Goal: Information Seeking & Learning: Learn about a topic

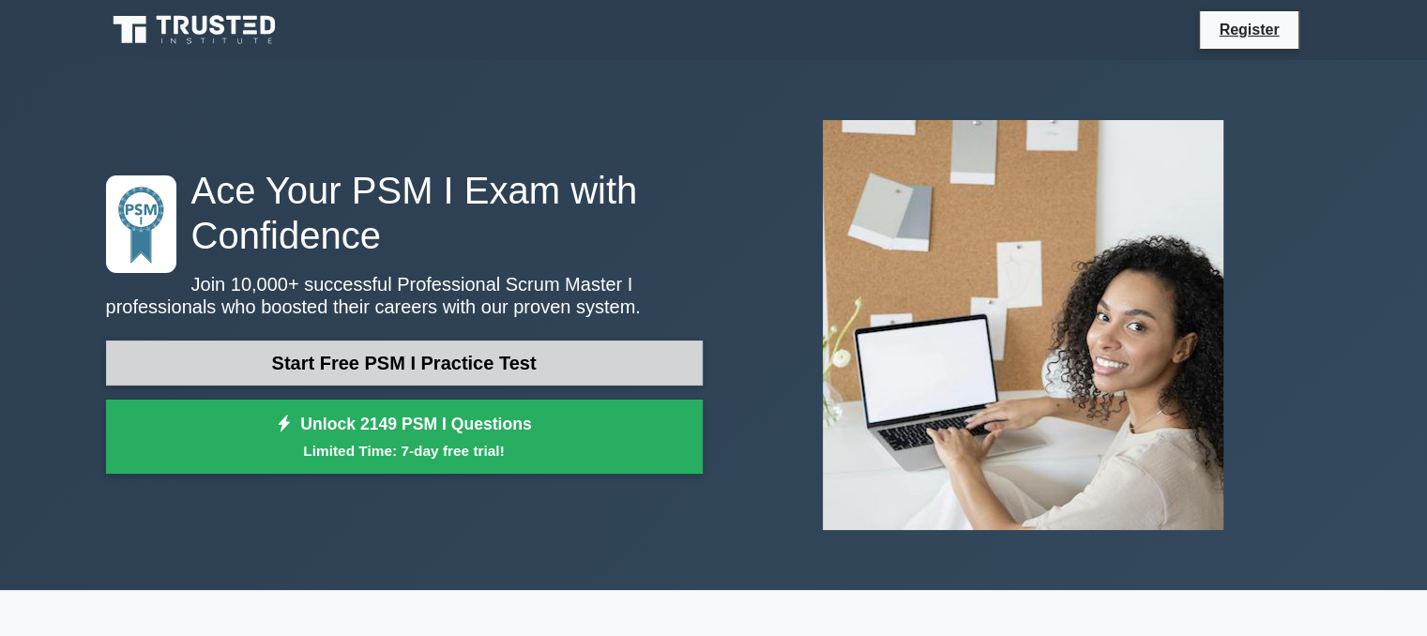
click at [594, 380] on link "Start Free PSM I Practice Test" at bounding box center [404, 363] width 597 height 45
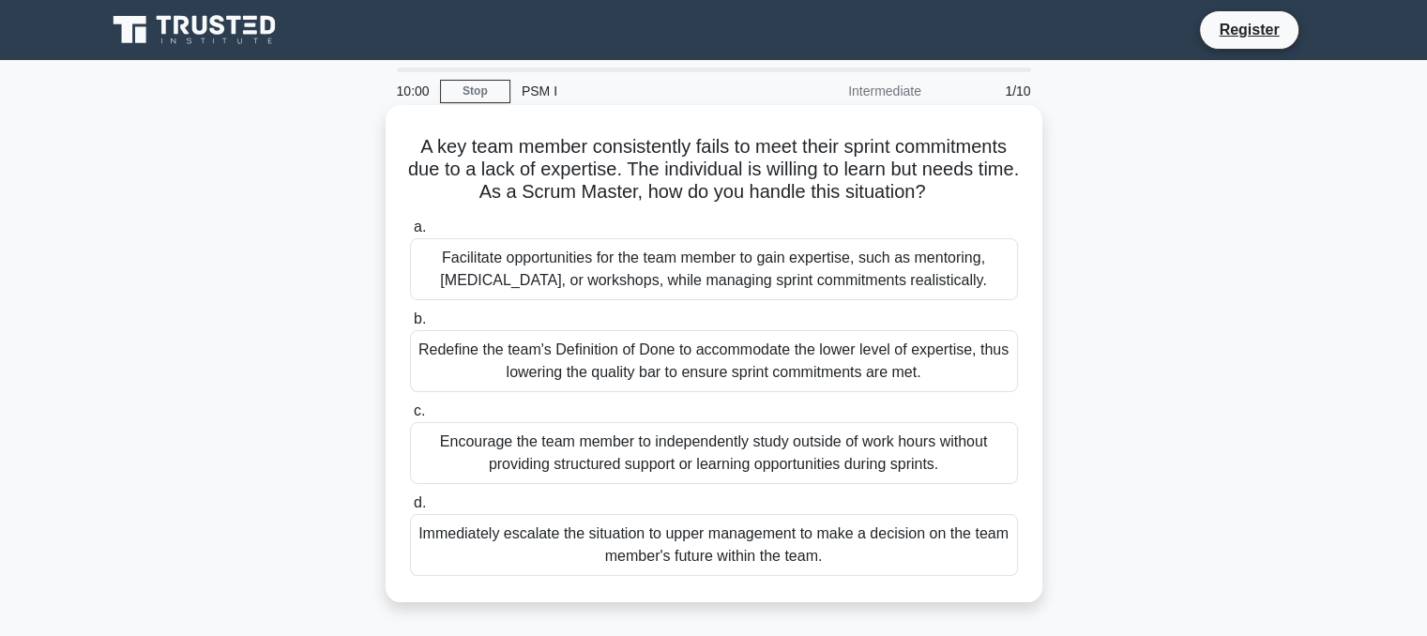
click at [594, 380] on div "10:00 Stop PSM I Intermediate 1/10 A key team member consistently fails to meet…" at bounding box center [714, 537] width 1239 height 938
click at [516, 299] on div "Facilitate opportunities for the team member to gain expertise, such as mentori…" at bounding box center [714, 269] width 608 height 62
click at [410, 234] on input "a. Facilitate opportunities for the team member to gain expertise, such as ment…" at bounding box center [410, 227] width 0 height 12
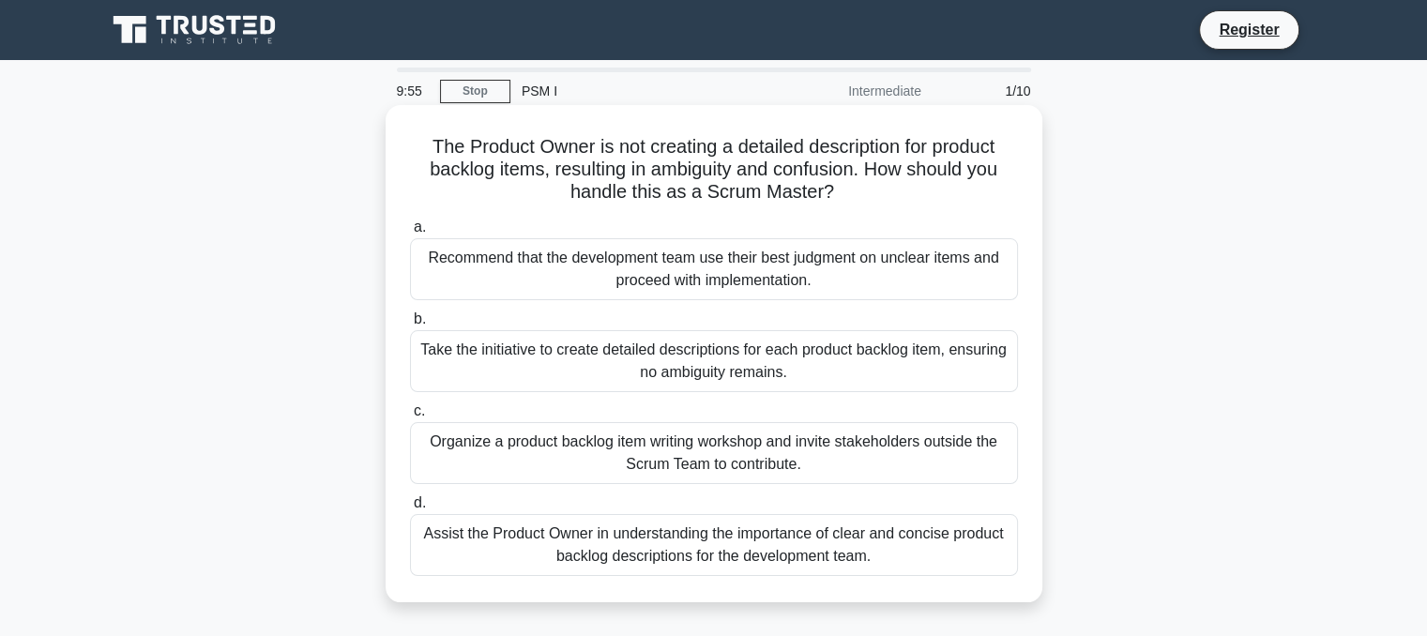
click at [516, 299] on div "Recommend that the development team use their best judgment on unclear items an…" at bounding box center [714, 269] width 608 height 62
click at [410, 234] on input "a. Recommend that the development team use their best judgment on unclear items…" at bounding box center [410, 227] width 0 height 12
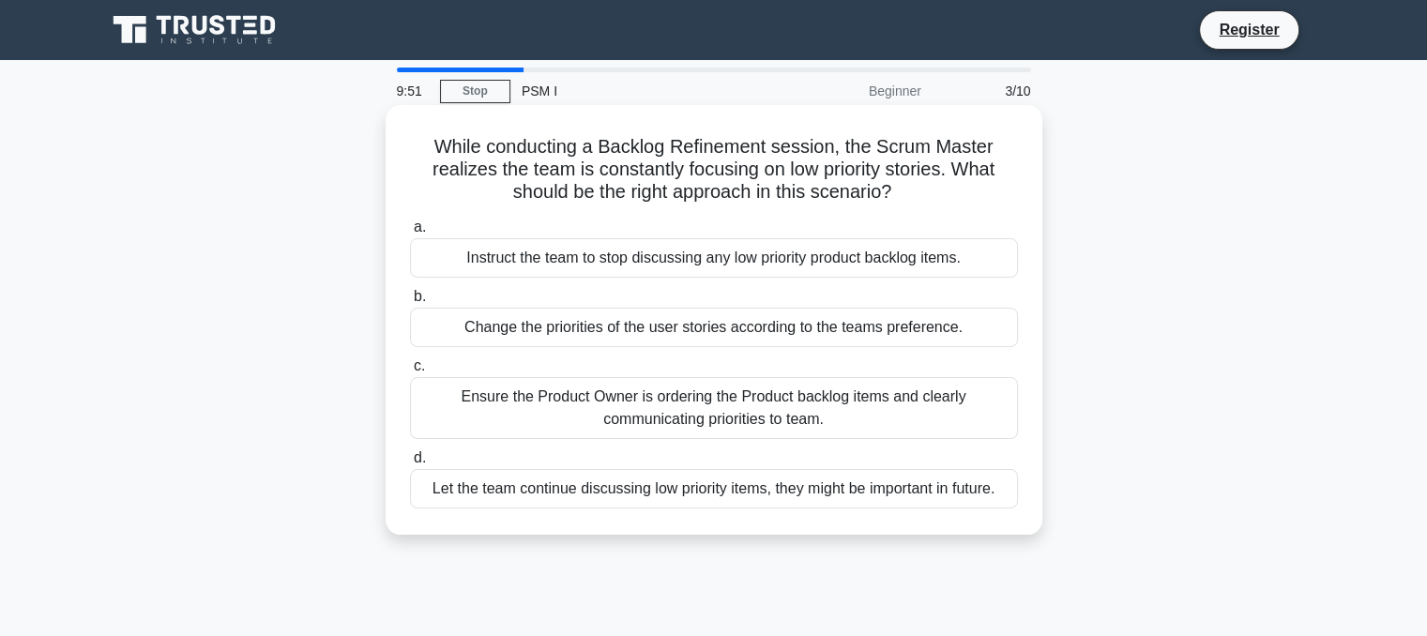
click at [456, 258] on div "Instruct the team to stop discussing any low priority product backlog items." at bounding box center [714, 257] width 608 height 39
click at [410, 234] on input "a. Instruct the team to stop discussing any low priority product backlog items." at bounding box center [410, 227] width 0 height 12
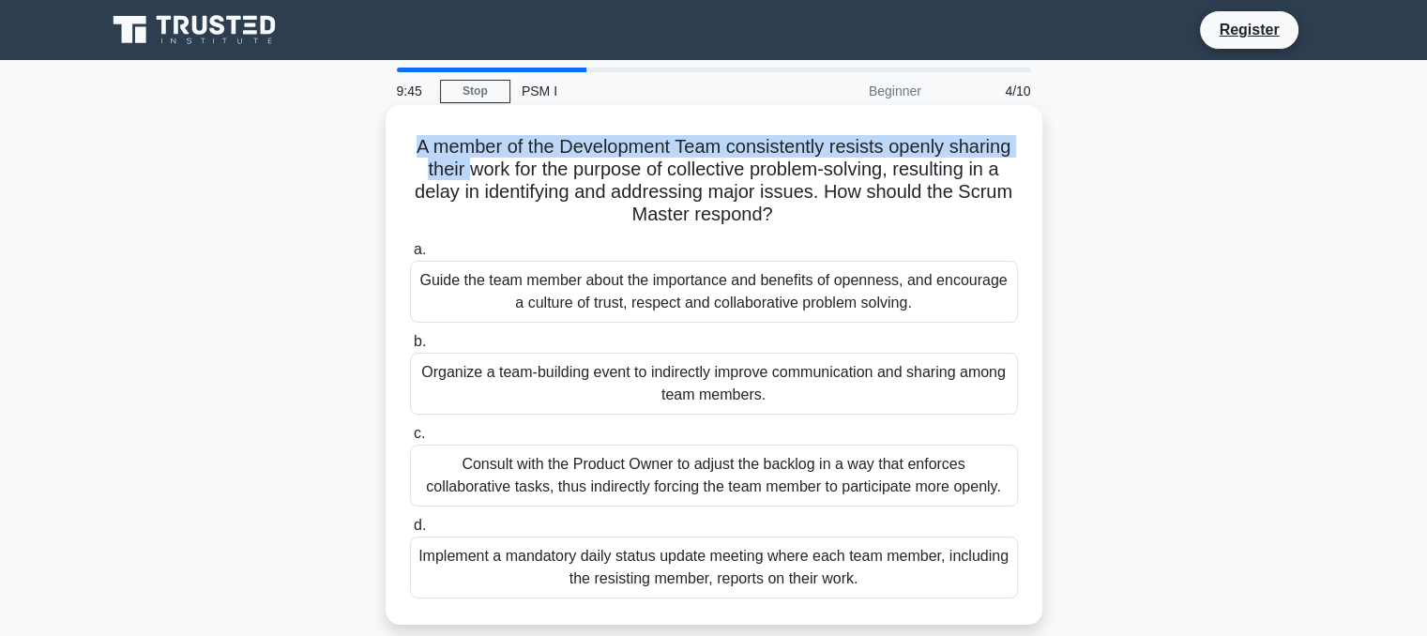
drag, startPoint x: 406, startPoint y: 148, endPoint x: 458, endPoint y: 165, distance: 54.3
click at [458, 165] on div "A member of the Development Team consistently resists openly sharing their work…" at bounding box center [714, 365] width 642 height 505
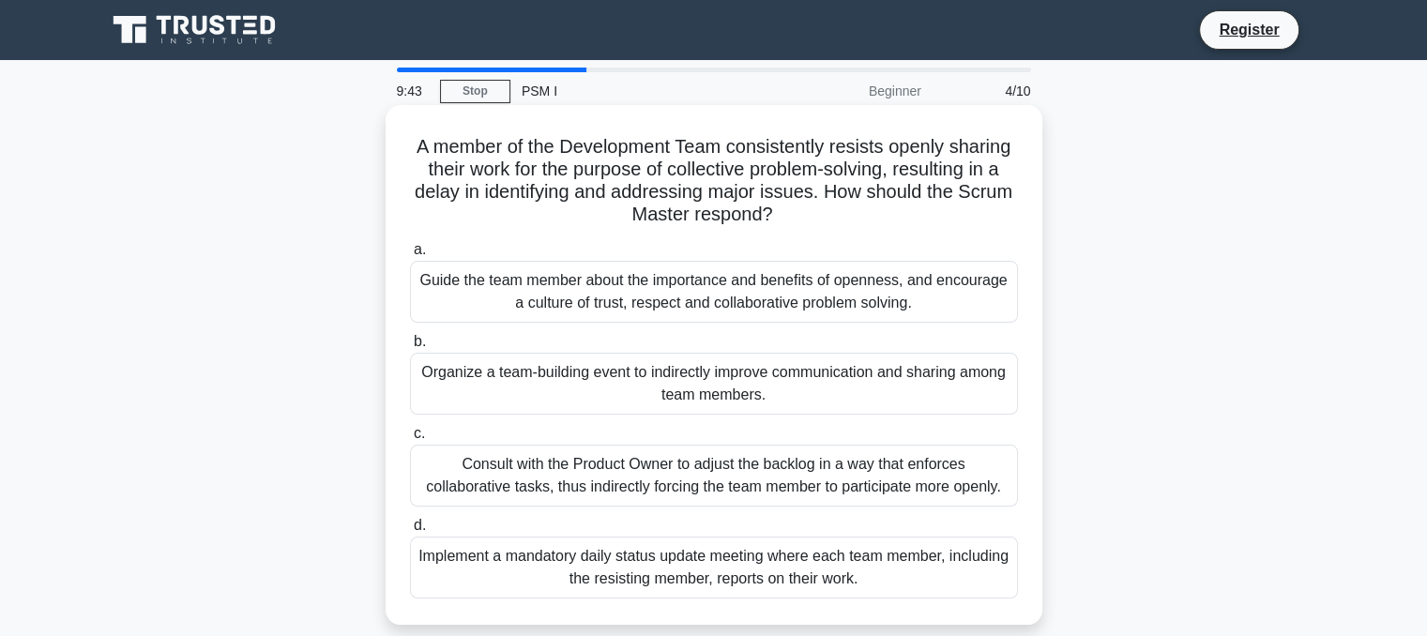
click at [503, 206] on h5 "A member of the Development Team consistently resists openly sharing their work…" at bounding box center [714, 181] width 612 height 92
click at [522, 303] on div "Guide the team member about the importance and benefits of openness, and encour…" at bounding box center [714, 292] width 608 height 62
click at [410, 256] on input "a. Guide the team member about the importance and benefits of openness, and enc…" at bounding box center [410, 250] width 0 height 12
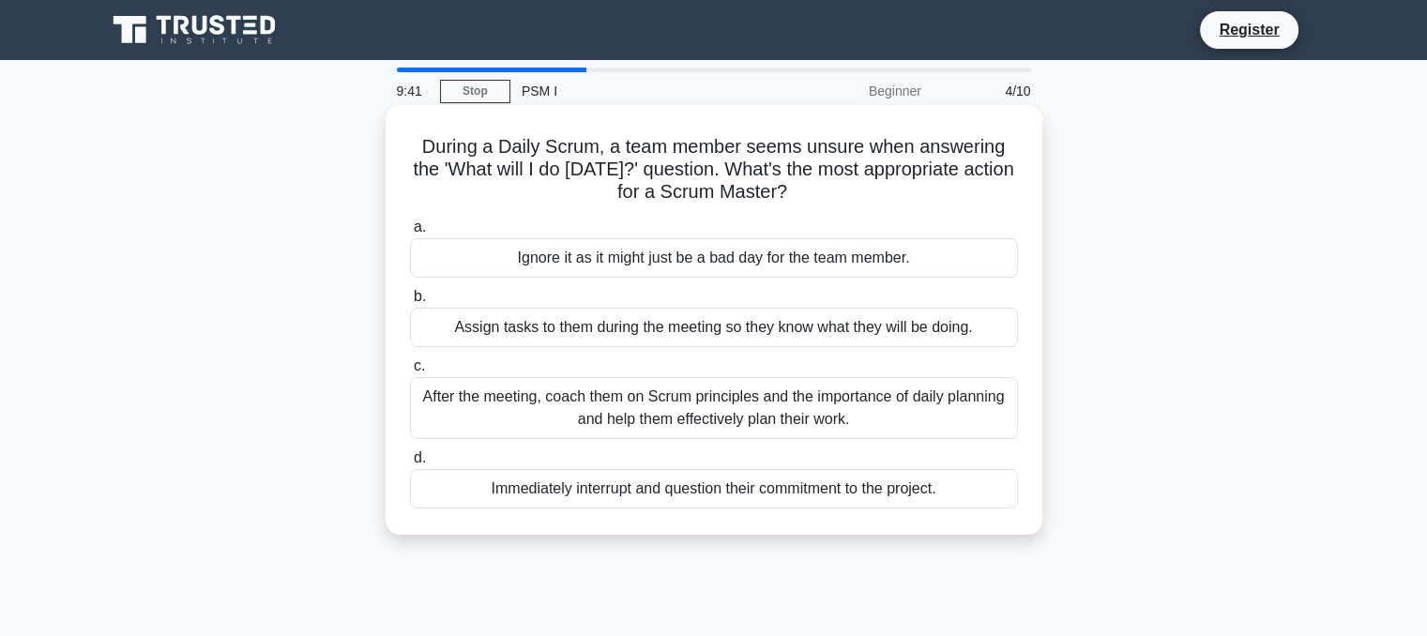
click at [522, 303] on label "b. Assign tasks to them during the meeting so they know what they will be doing." at bounding box center [714, 316] width 608 height 62
click at [410, 303] on input "b. Assign tasks to them during the meeting so they know what they will be doing." at bounding box center [410, 297] width 0 height 12
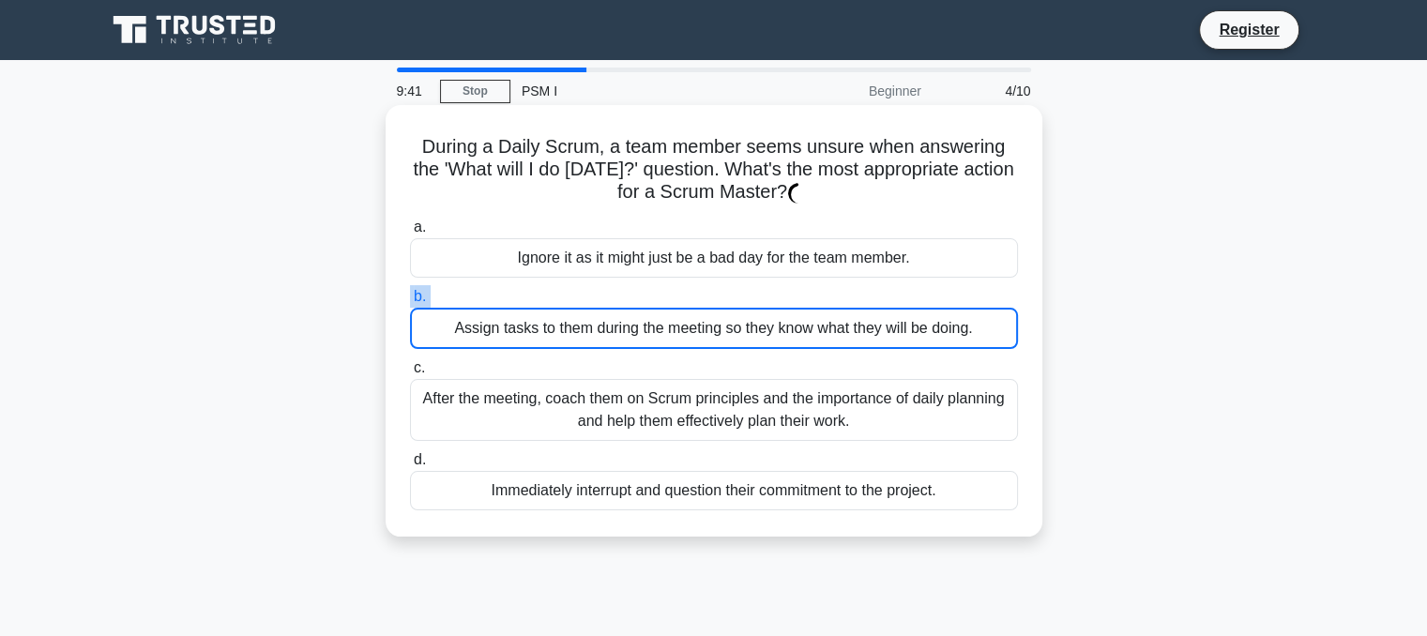
click at [522, 303] on label "b. Assign tasks to them during the meeting so they know what they will be doing." at bounding box center [714, 317] width 608 height 64
click at [410, 303] on input "b. Assign tasks to them during the meeting so they know what they will be doing." at bounding box center [410, 297] width 0 height 12
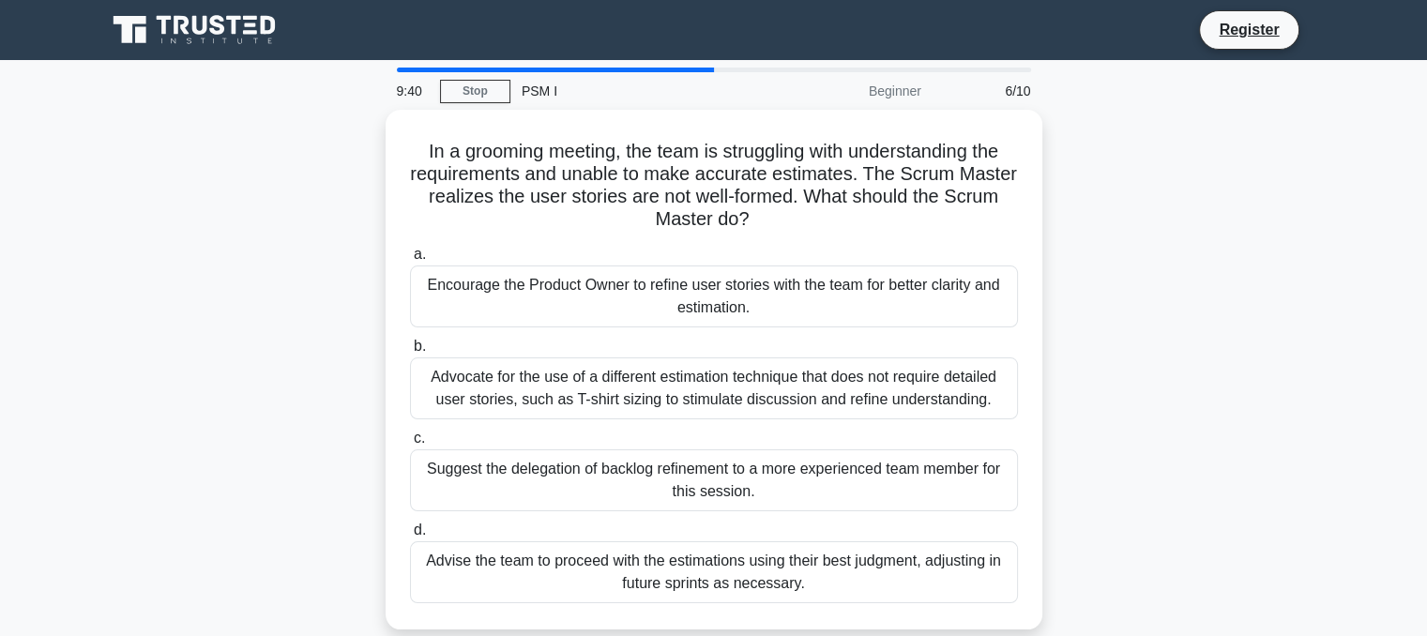
click at [522, 303] on div "Encourage the Product Owner to refine user stories with the team for better cla…" at bounding box center [714, 297] width 608 height 62
click at [410, 261] on input "a. Encourage the Product Owner to refine user stories with the team for better …" at bounding box center [410, 255] width 0 height 12
